Goal: Transaction & Acquisition: Purchase product/service

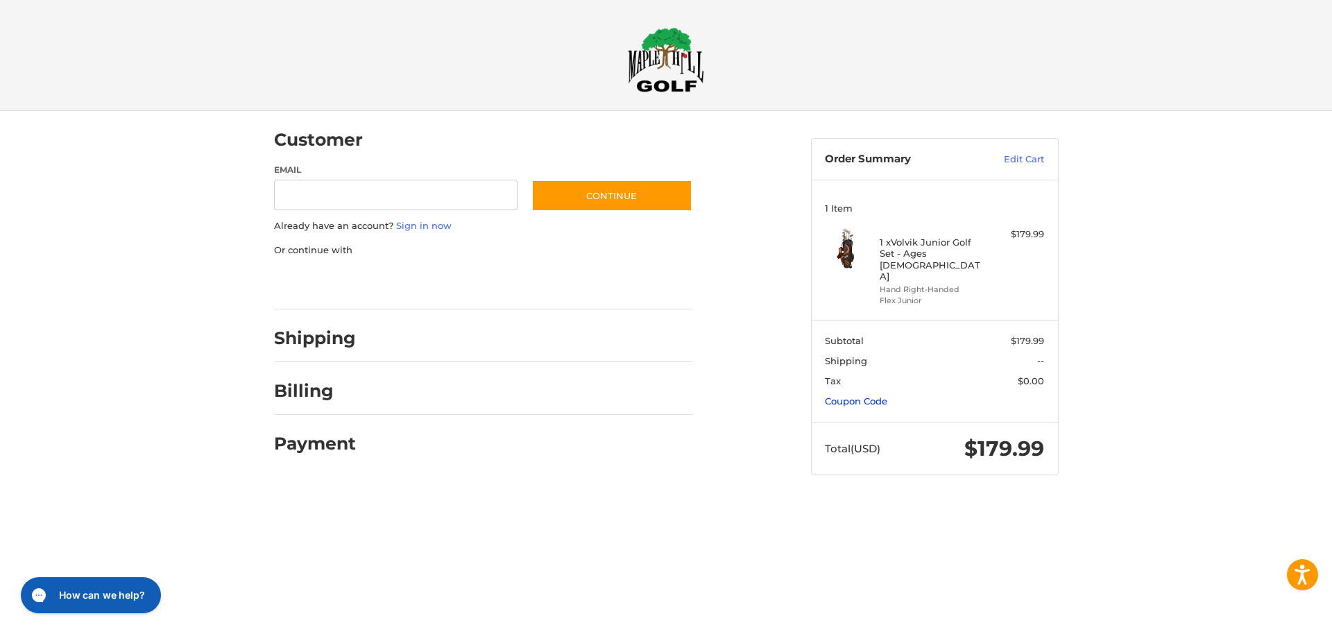
click at [870, 396] on link "Coupon Code" at bounding box center [856, 401] width 62 height 11
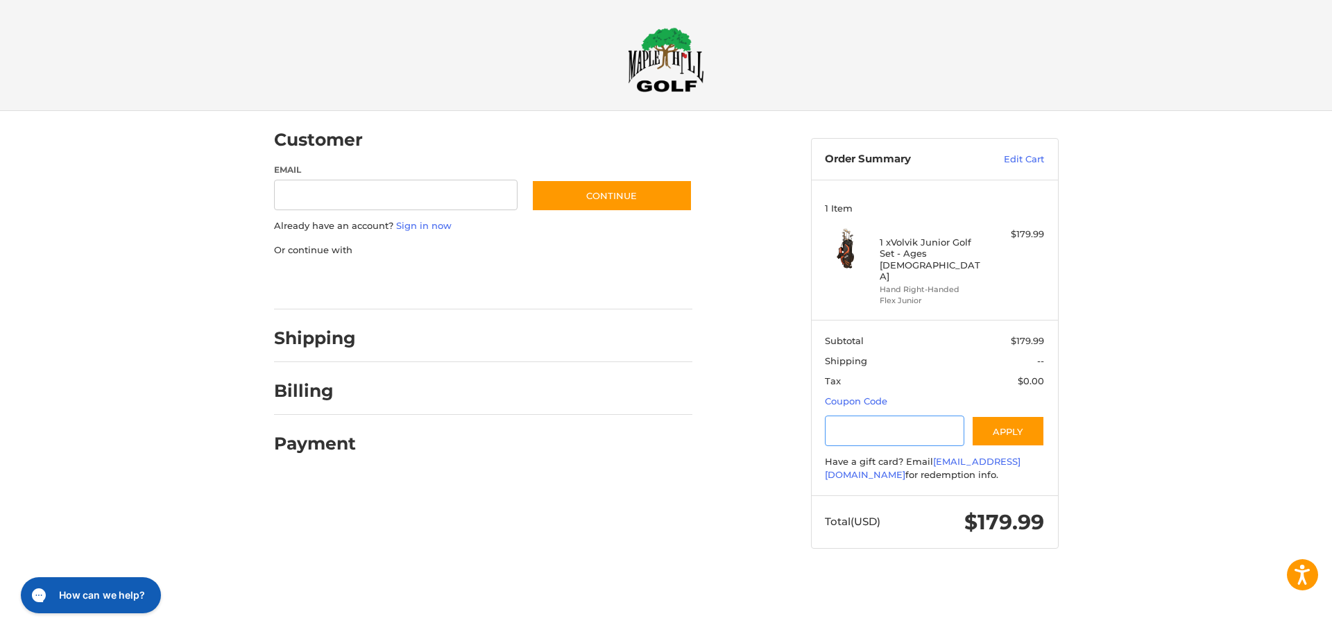
paste input "*********"
type input "*********"
click at [1010, 416] on button "Apply" at bounding box center [1009, 431] width 74 height 31
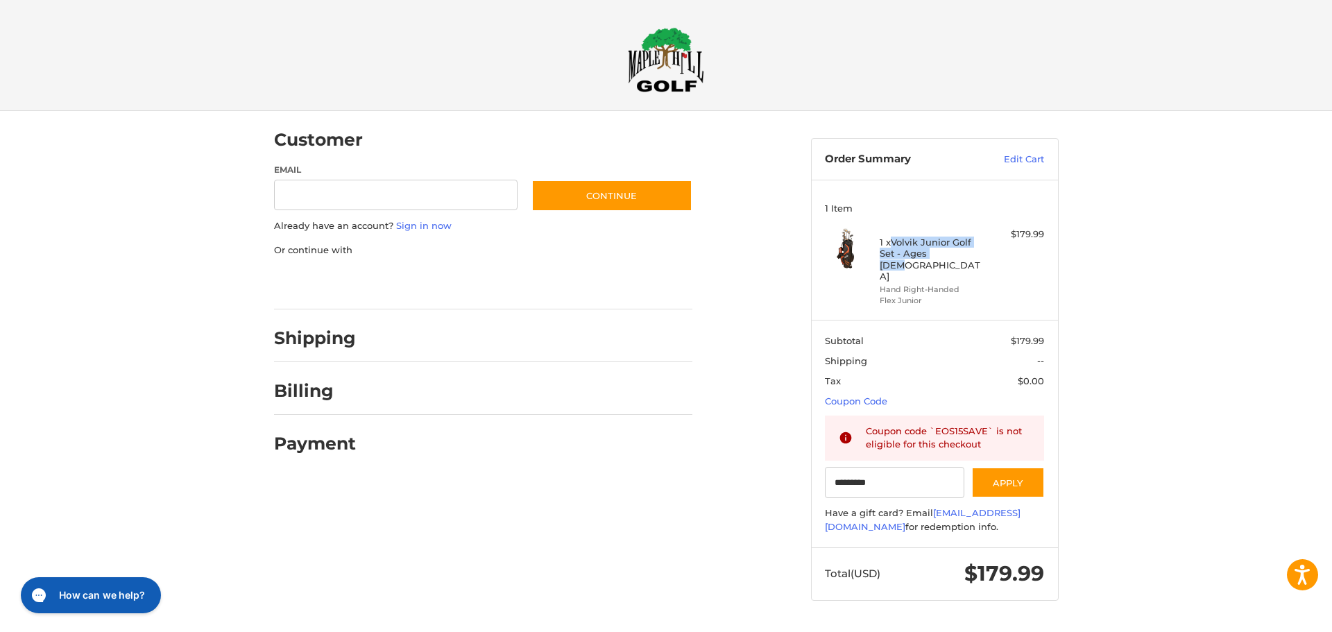
drag, startPoint x: 946, startPoint y: 251, endPoint x: 895, endPoint y: 245, distance: 51.0
click at [895, 245] on h4 "1 x Volvik Junior Golf Set - Ages 9-12" at bounding box center [933, 259] width 106 height 45
copy h4 "Volvik Junior Golf Set - Ages [DEMOGRAPHIC_DATA]"
click at [916, 243] on h4 "1 x Volvik Junior Golf Set - Ages 9-12" at bounding box center [933, 259] width 106 height 45
click at [942, 257] on h4 "1 x Volvik Junior Golf Set - Ages 9-12" at bounding box center [933, 259] width 106 height 45
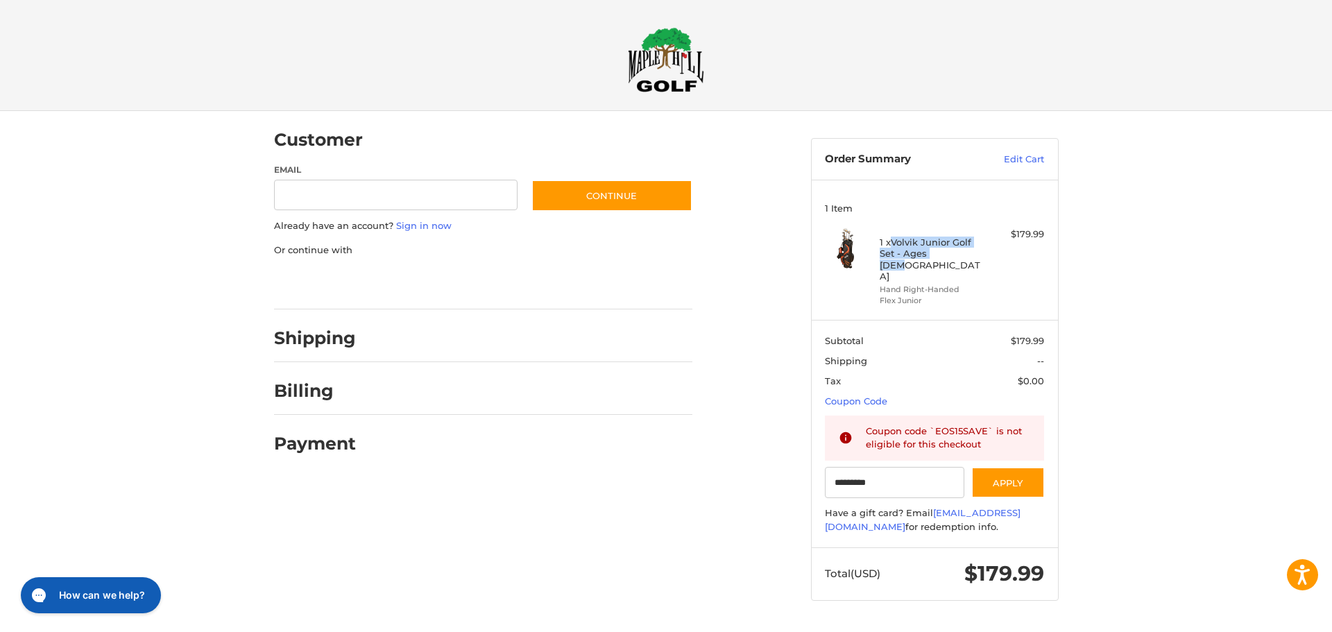
drag, startPoint x: 949, startPoint y: 254, endPoint x: 901, endPoint y: 238, distance: 50.5
click at [892, 230] on div "1 x Volvik Junior Golf Set - Ages 9-12 Hand Right-Handed Flex Junior" at bounding box center [935, 267] width 110 height 78
copy h4 "Volvik Junior Golf Set - Ages [DEMOGRAPHIC_DATA]"
click at [669, 65] on img at bounding box center [666, 59] width 76 height 65
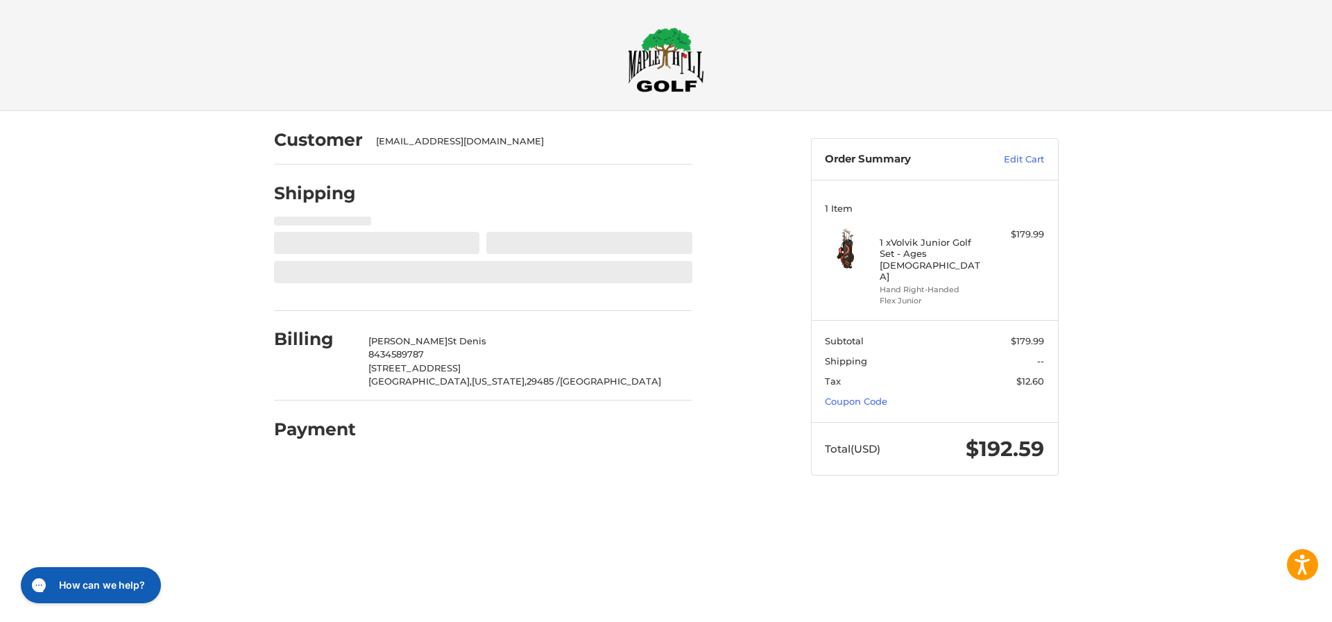
select select "**"
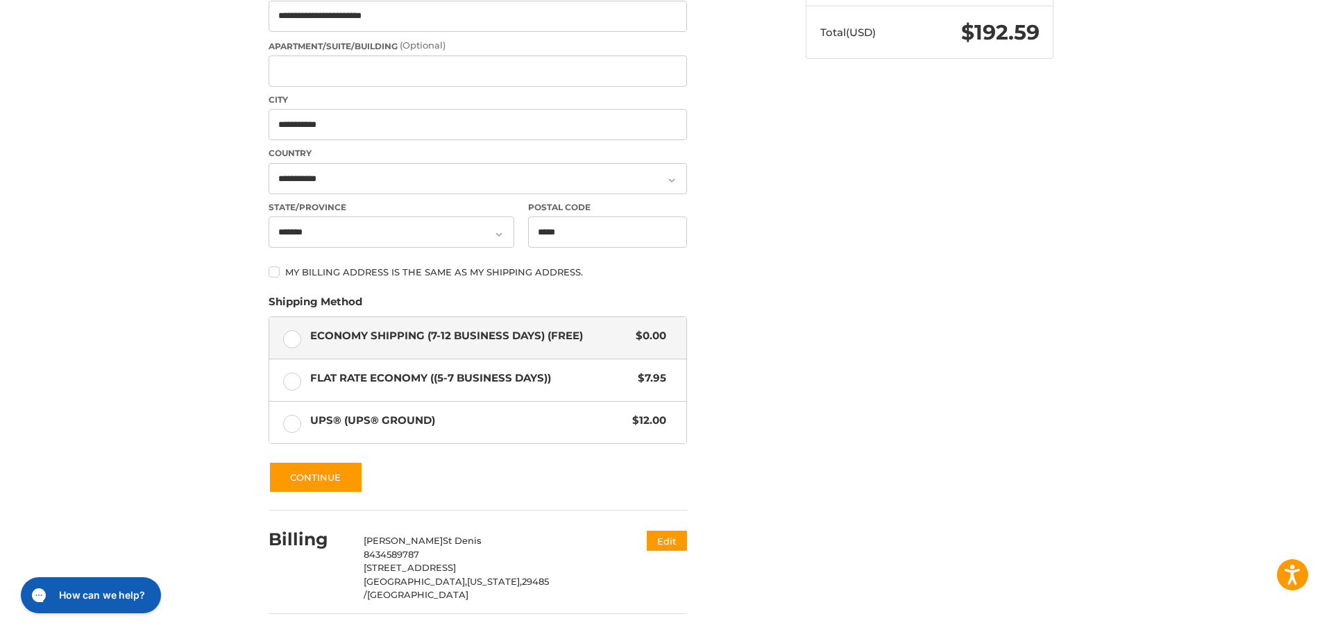
scroll to position [450, 0]
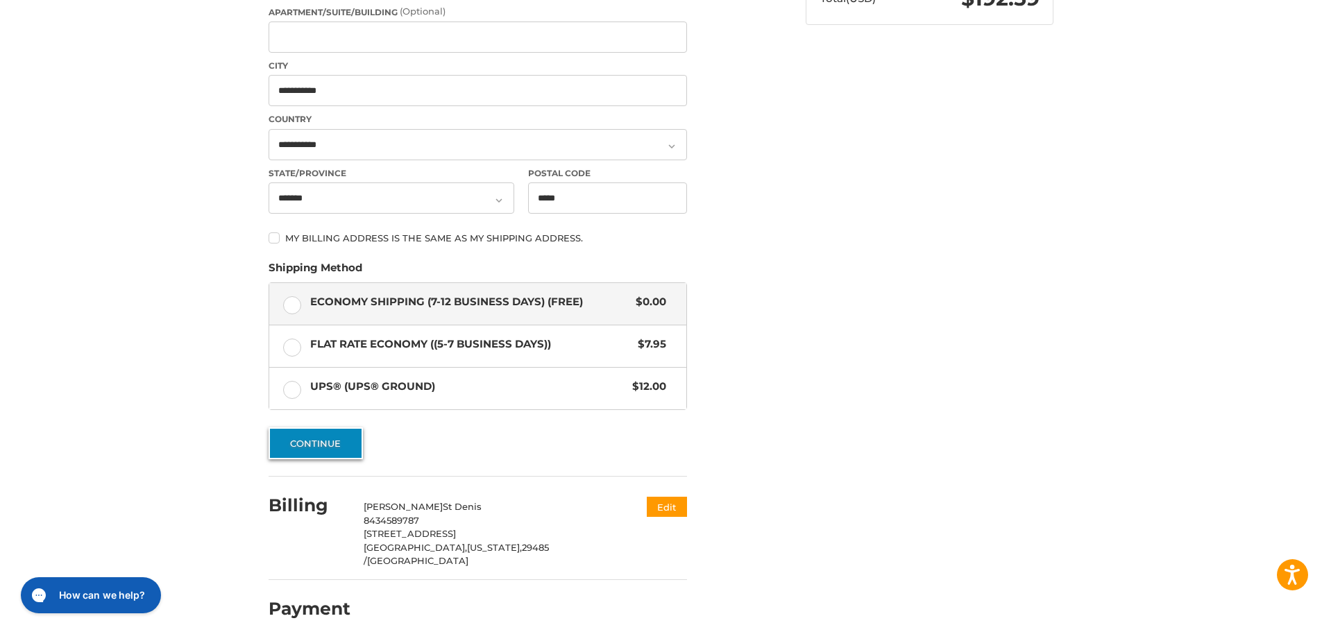
click at [309, 439] on button "Continue" at bounding box center [316, 443] width 94 height 32
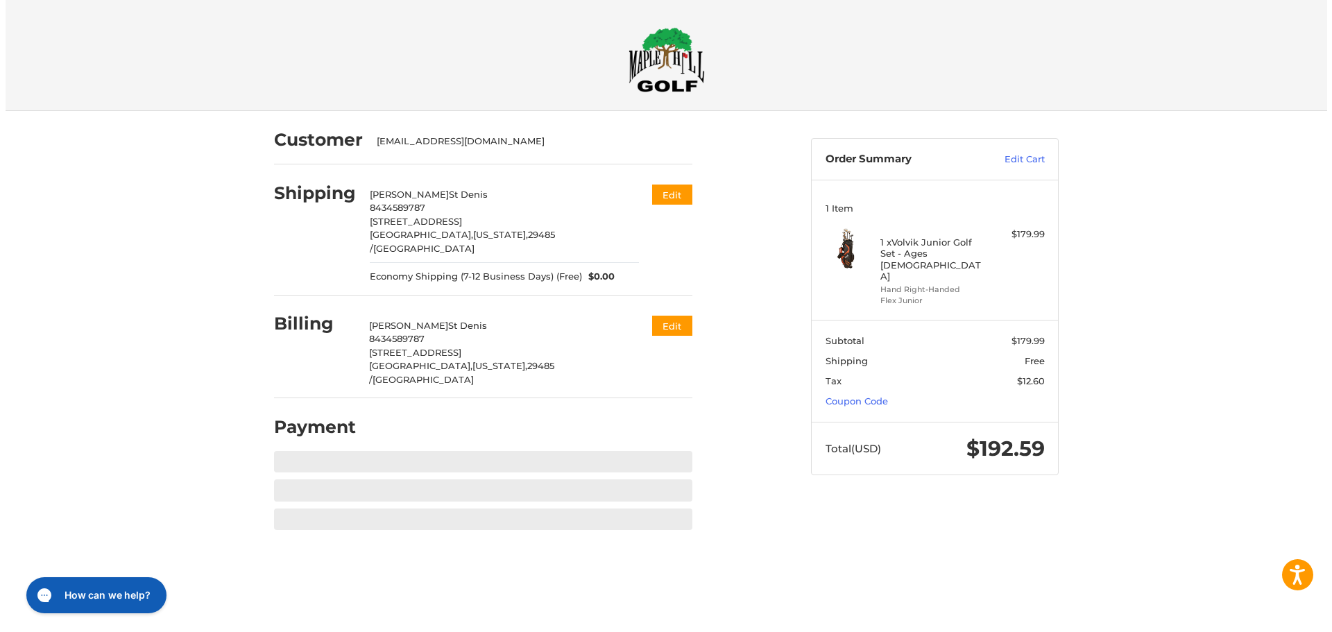
scroll to position [0, 0]
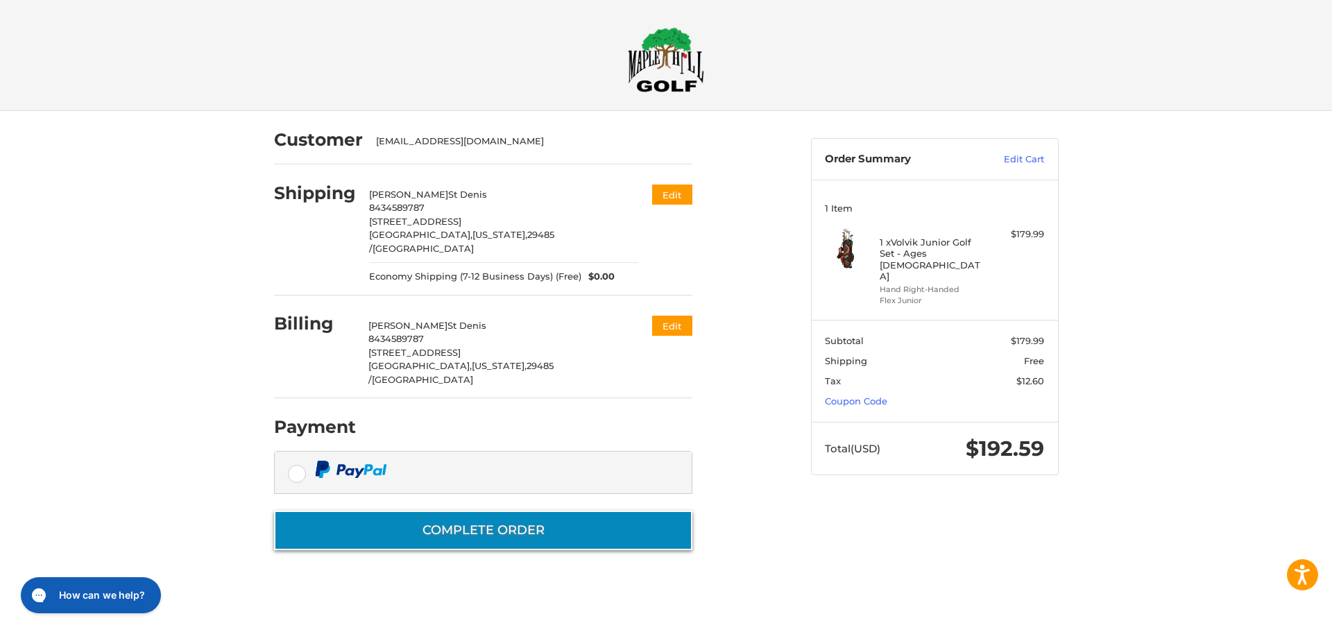
click at [446, 511] on button "Complete order" at bounding box center [483, 531] width 418 height 40
